Goal: Information Seeking & Learning: Find contact information

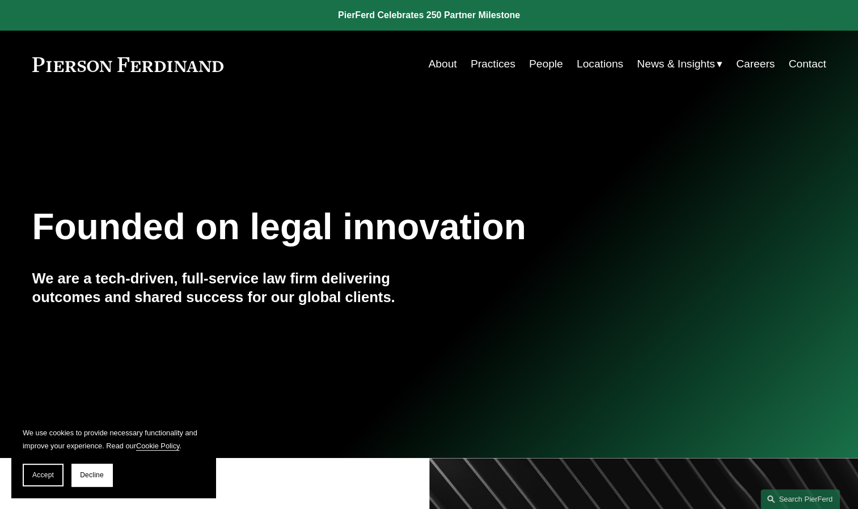
click at [593, 59] on link "Locations" at bounding box center [600, 64] width 47 height 22
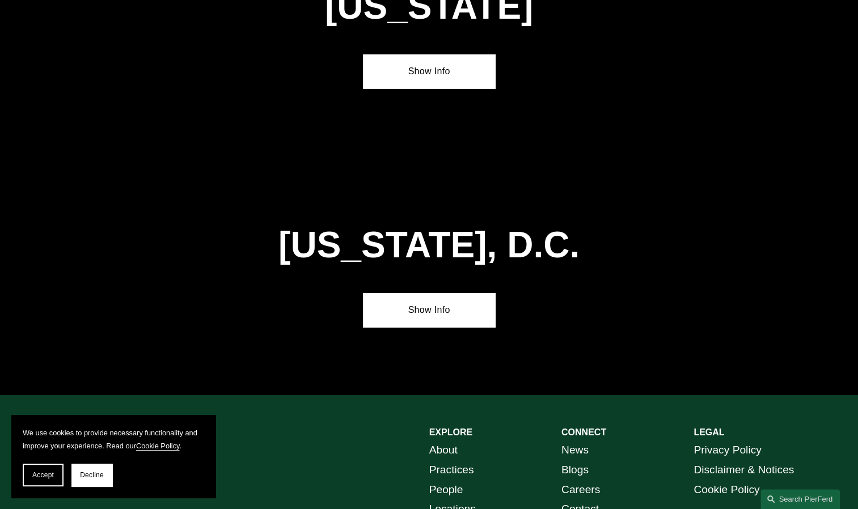
scroll to position [4771, 0]
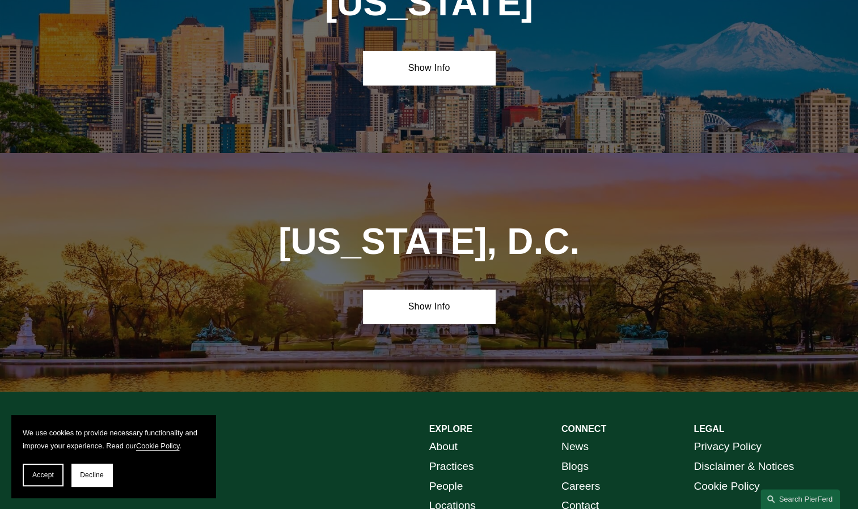
click at [584, 496] on link "Contact" at bounding box center [580, 506] width 37 height 20
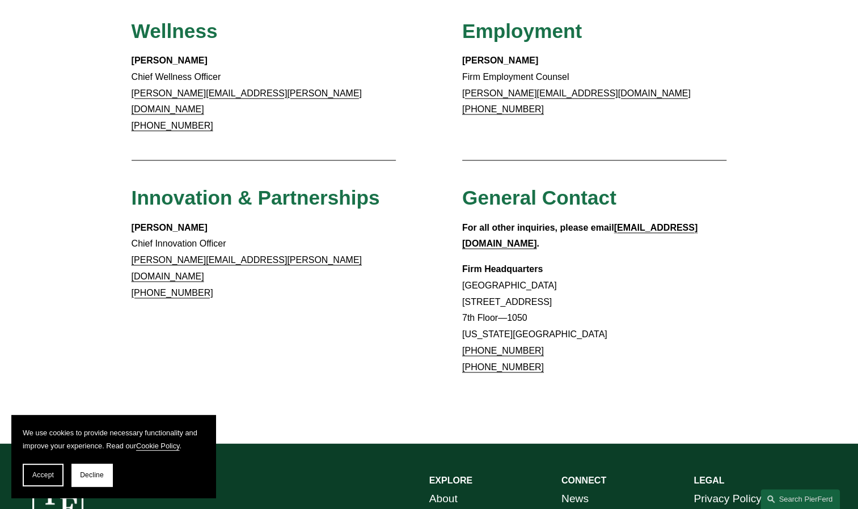
scroll to position [924, 0]
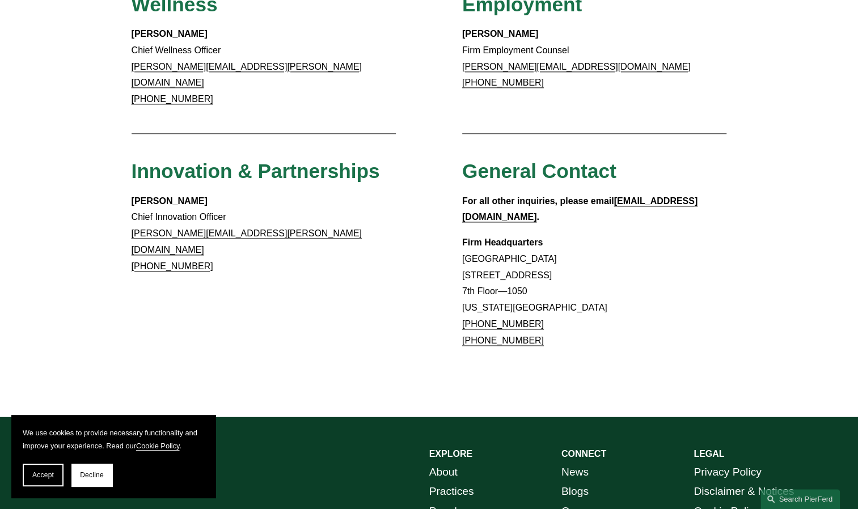
drag, startPoint x: 463, startPoint y: 218, endPoint x: 612, endPoint y: 216, distance: 149.2
click at [612, 235] on p "Firm Headquarters Rockefeller Center 1270 Avenue of the Americas 7th Floor—1050…" at bounding box center [594, 292] width 265 height 115
copy p "[STREET_ADDRESS]"
drag, startPoint x: 460, startPoint y: 237, endPoint x: 534, endPoint y: 234, distance: 74.4
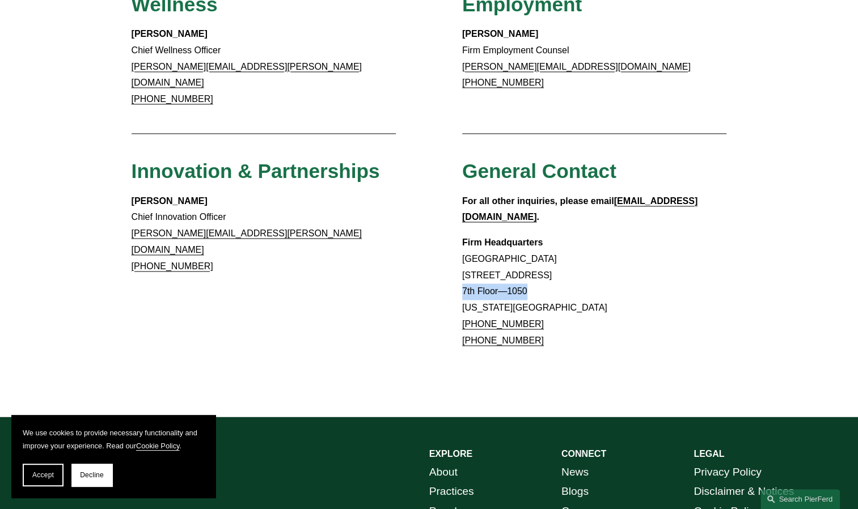
copy p "7th Floor—1050"
click at [530, 255] on p "Firm Headquarters Rockefeller Center 1270 Avenue of the Americas 7th Floor—1050…" at bounding box center [594, 292] width 265 height 115
copy p "10020"
drag, startPoint x: 549, startPoint y: 272, endPoint x: 477, endPoint y: 272, distance: 72.1
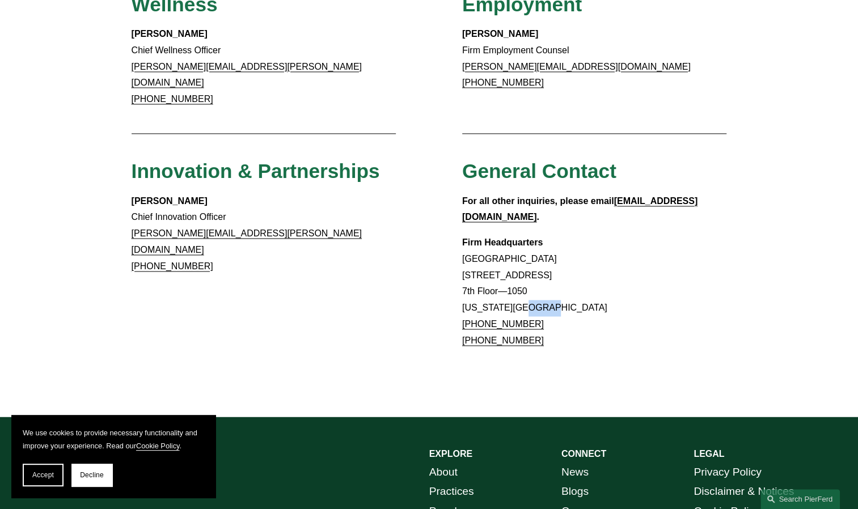
click at [477, 272] on p "Firm Headquarters Rockefeller Center 1270 Avenue of the Americas 7th Floor—1050…" at bounding box center [594, 292] width 265 height 115
copy link "917.914.2279"
